Goal: Information Seeking & Learning: Find specific fact

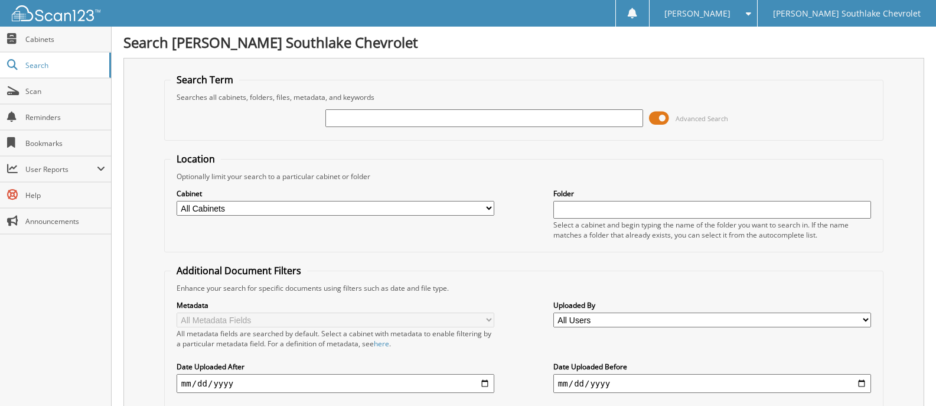
click at [472, 120] on input "text" at bounding box center [484, 118] width 318 height 18
click at [392, 125] on input "text" at bounding box center [484, 118] width 318 height 18
click at [410, 115] on input "text" at bounding box center [484, 118] width 318 height 18
type input "446308"
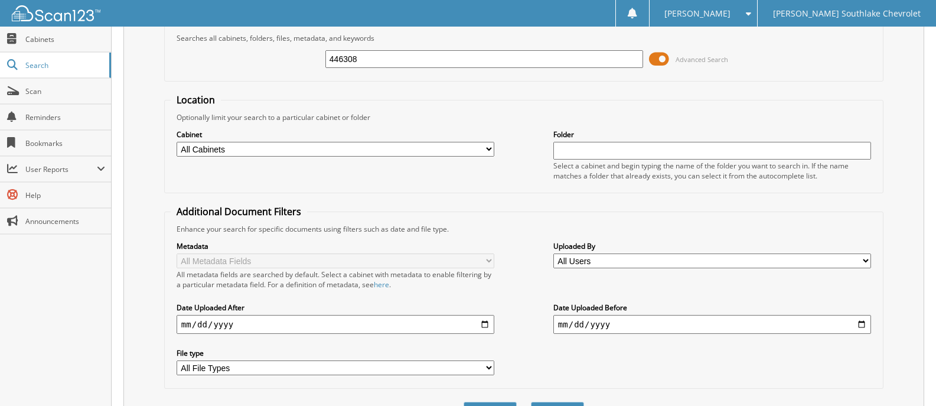
scroll to position [172, 0]
